Goal: Check status: Check status

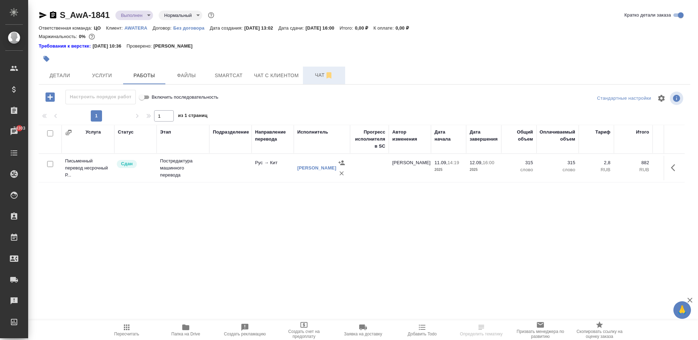
click at [312, 74] on span "Чат" at bounding box center [324, 75] width 34 height 9
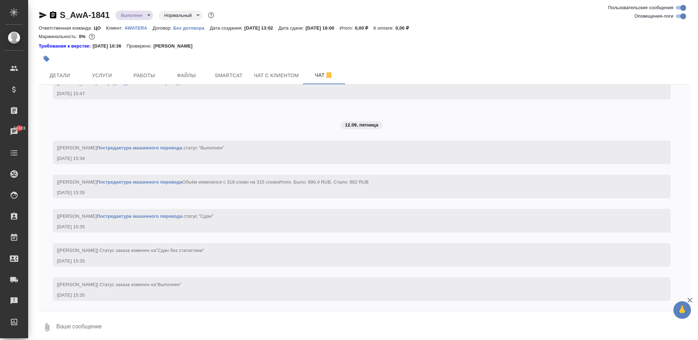
scroll to position [606, 0]
click at [103, 72] on span "Услуги" at bounding box center [102, 75] width 34 height 9
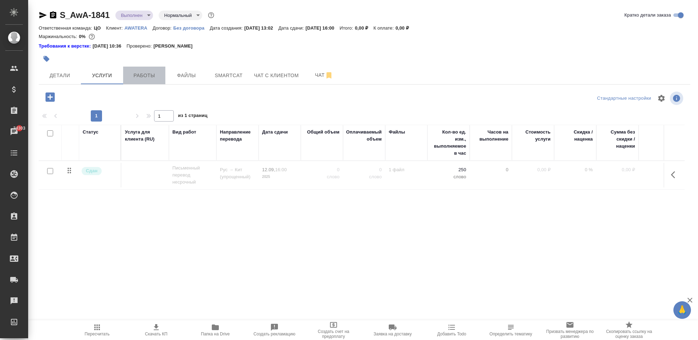
click at [154, 72] on span "Работы" at bounding box center [144, 75] width 34 height 9
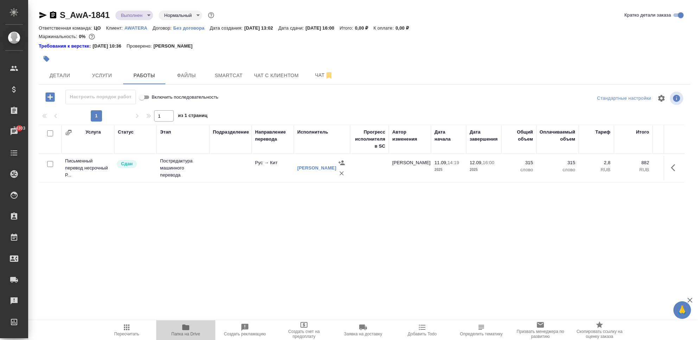
click at [189, 331] on icon "button" at bounding box center [186, 327] width 8 height 8
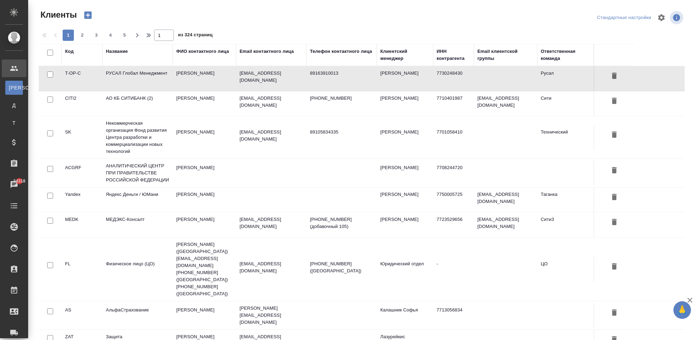
select select "RU"
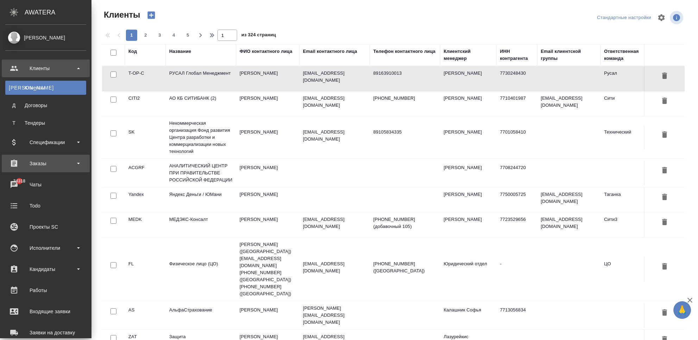
click at [33, 167] on div "Заказы" at bounding box center [45, 163] width 81 height 11
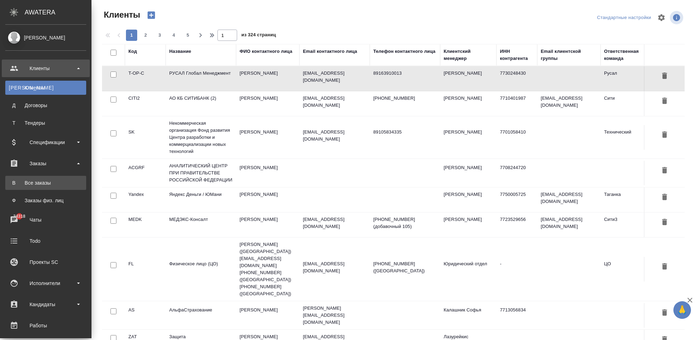
click at [34, 186] on link "В Все заказы" at bounding box center [45, 183] width 81 height 14
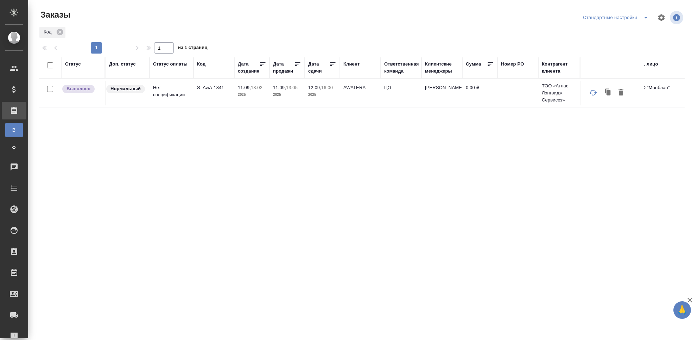
click at [191, 99] on td "Нет спецификации" at bounding box center [172, 93] width 44 height 25
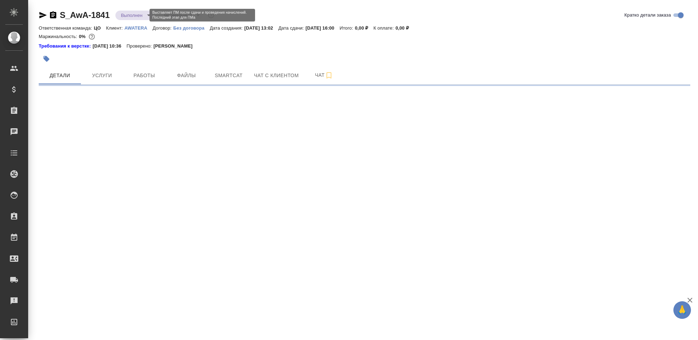
click at [139, 17] on body "🙏 .cls-1 fill:#fff; AWATERA Chekhalkova Anastasia Клиенты Спецификации Заказы Ч…" at bounding box center [349, 170] width 698 height 340
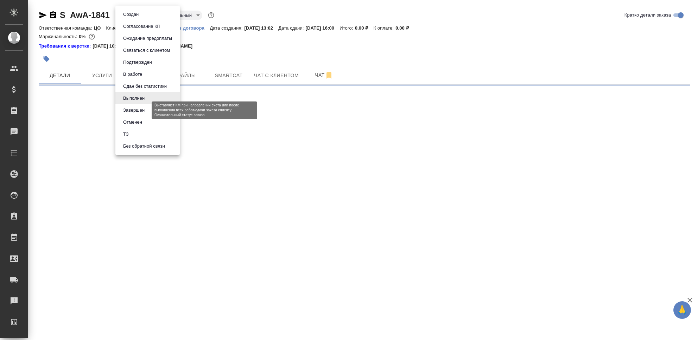
click at [137, 110] on button "Завершен" at bounding box center [134, 110] width 26 height 8
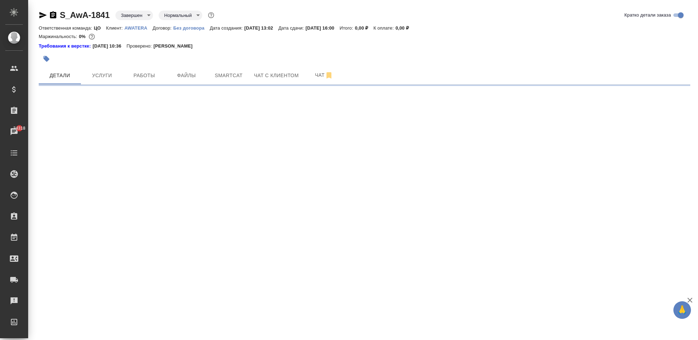
select select "RU"
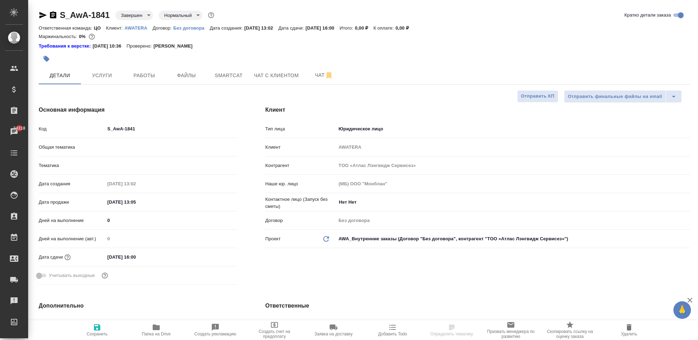
type textarea "x"
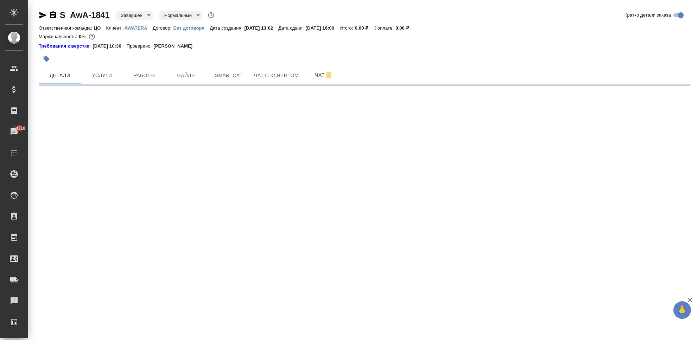
select select "RU"
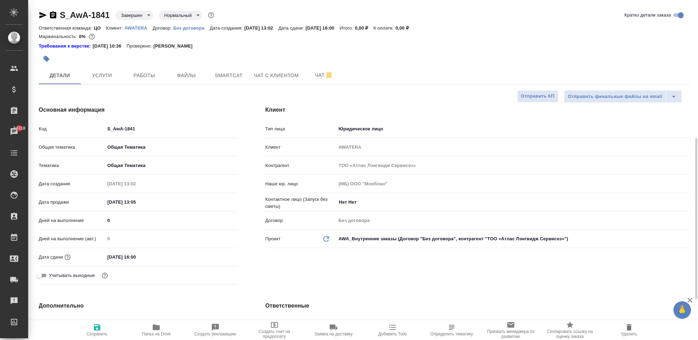
scroll to position [141, 0]
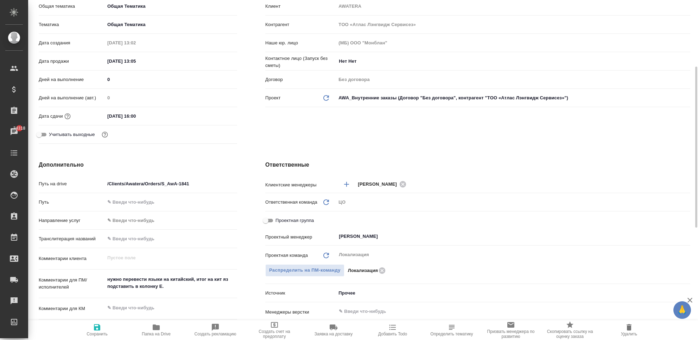
type textarea "x"
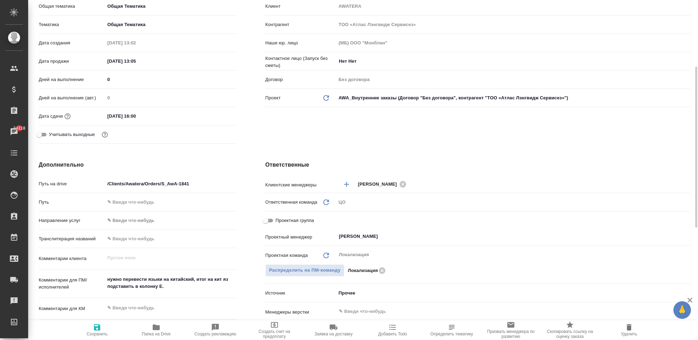
type textarea "x"
